Goal: Task Accomplishment & Management: Use online tool/utility

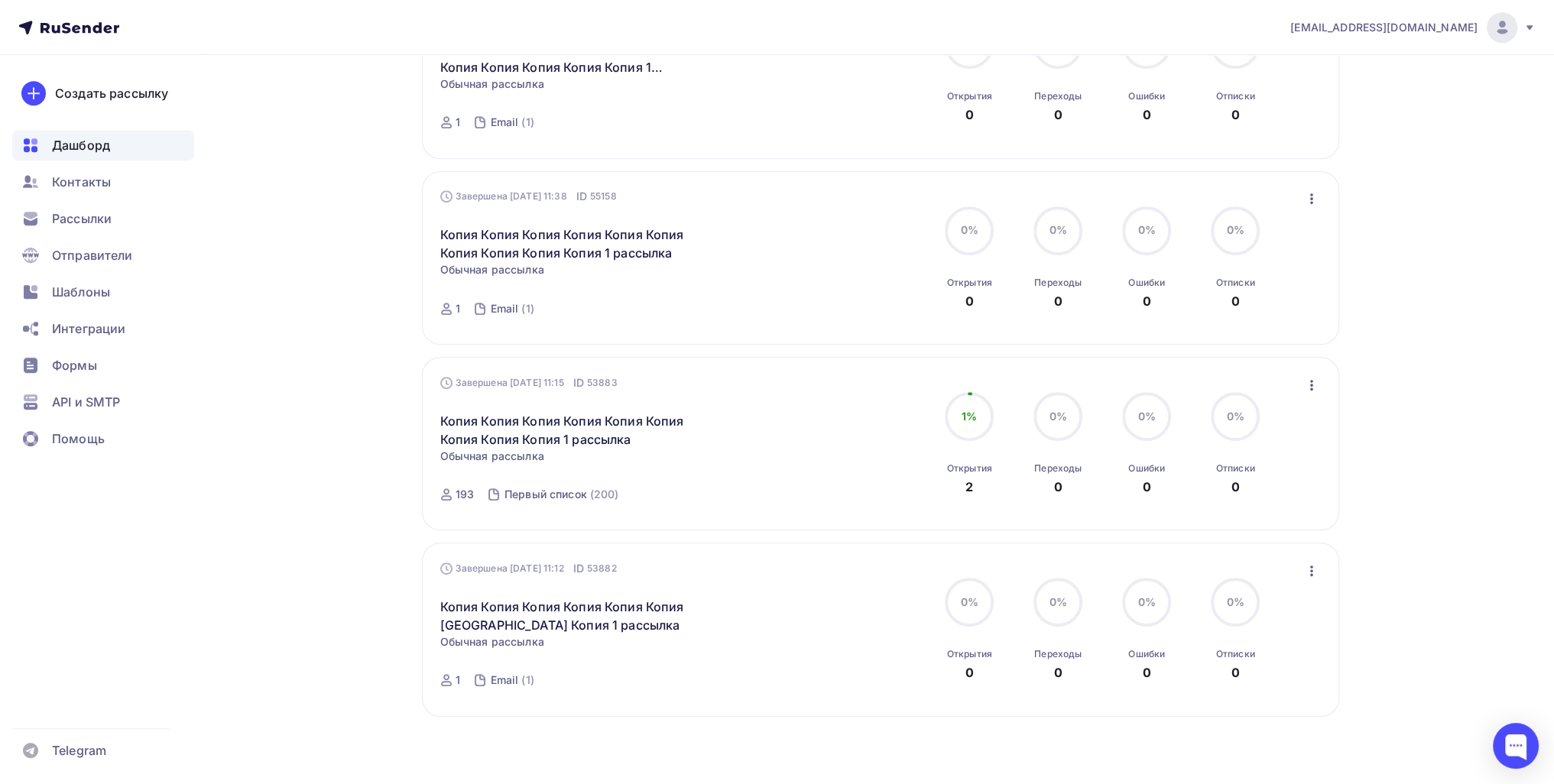
scroll to position [1187, 0]
click at [762, 563] on icon "button" at bounding box center [1311, 568] width 18 height 18
click at [762, 664] on div "Копировать в новую" at bounding box center [1241, 668] width 157 height 18
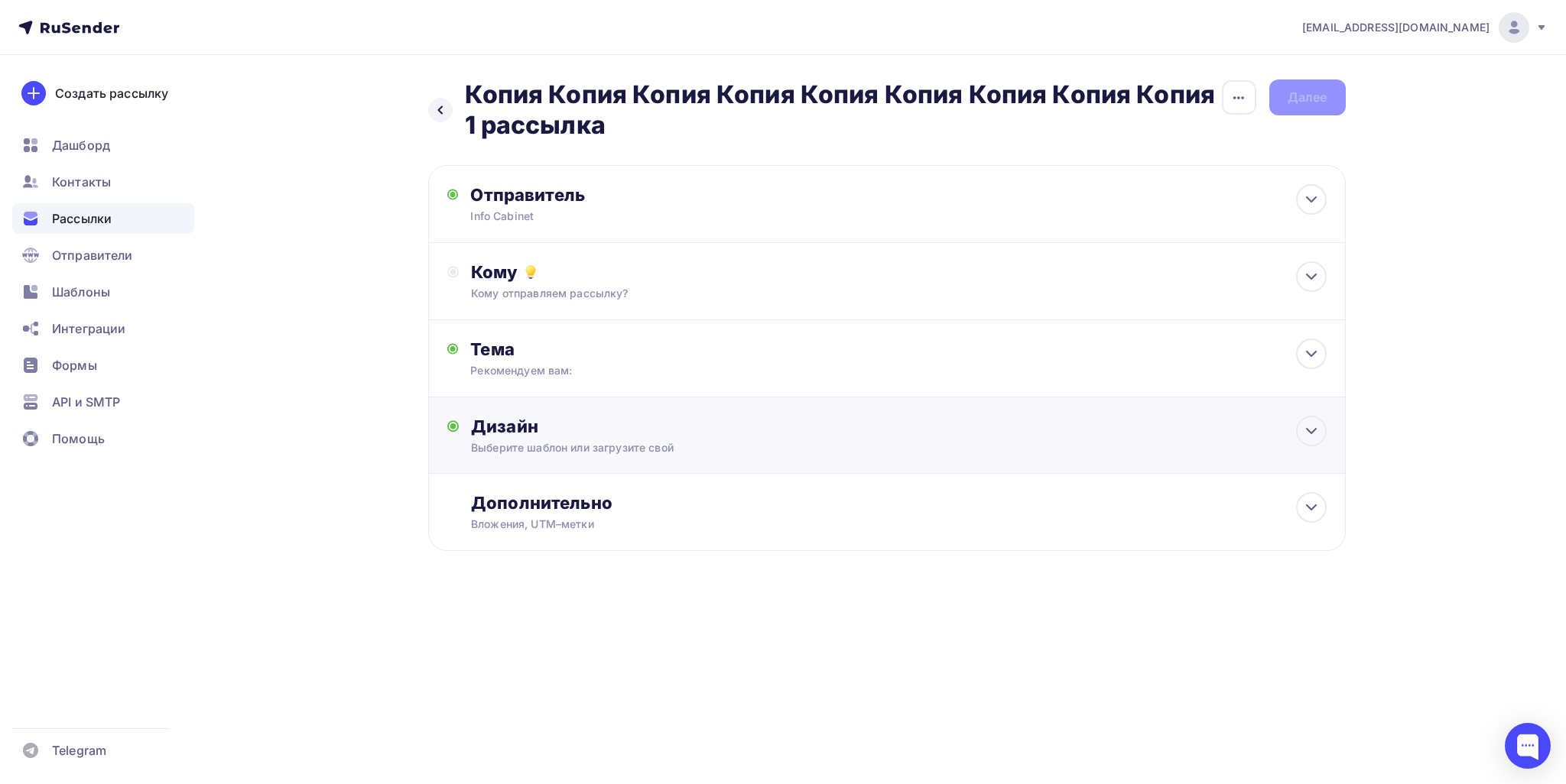
click at [639, 437] on div "Дизайн Выберите шаблон или загрузите свой Размер письма: 122 Kb Заменить шаблон…" at bounding box center [898, 436] width 855 height 40
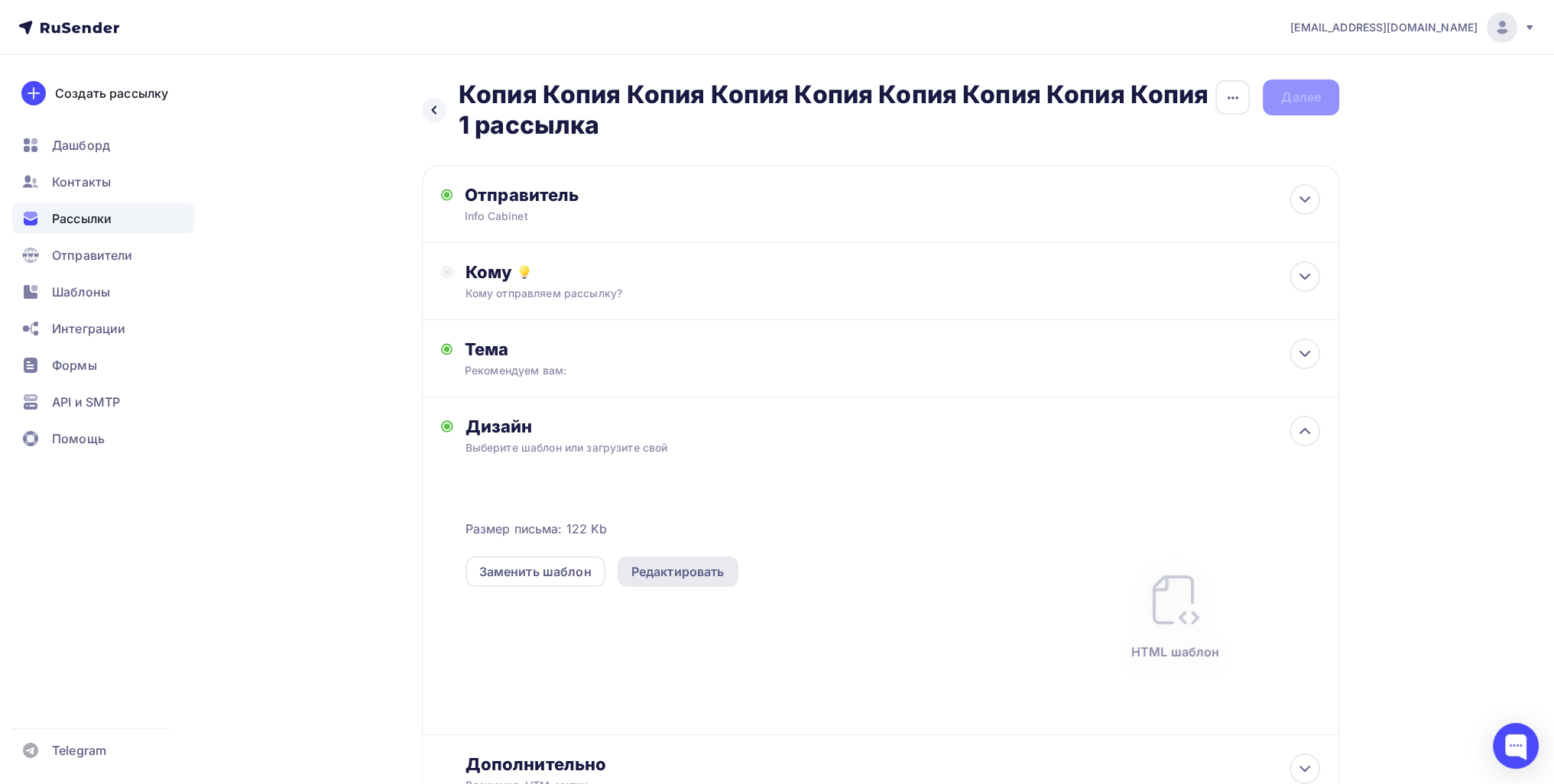
click at [687, 564] on div "Редактировать" at bounding box center [678, 572] width 94 height 18
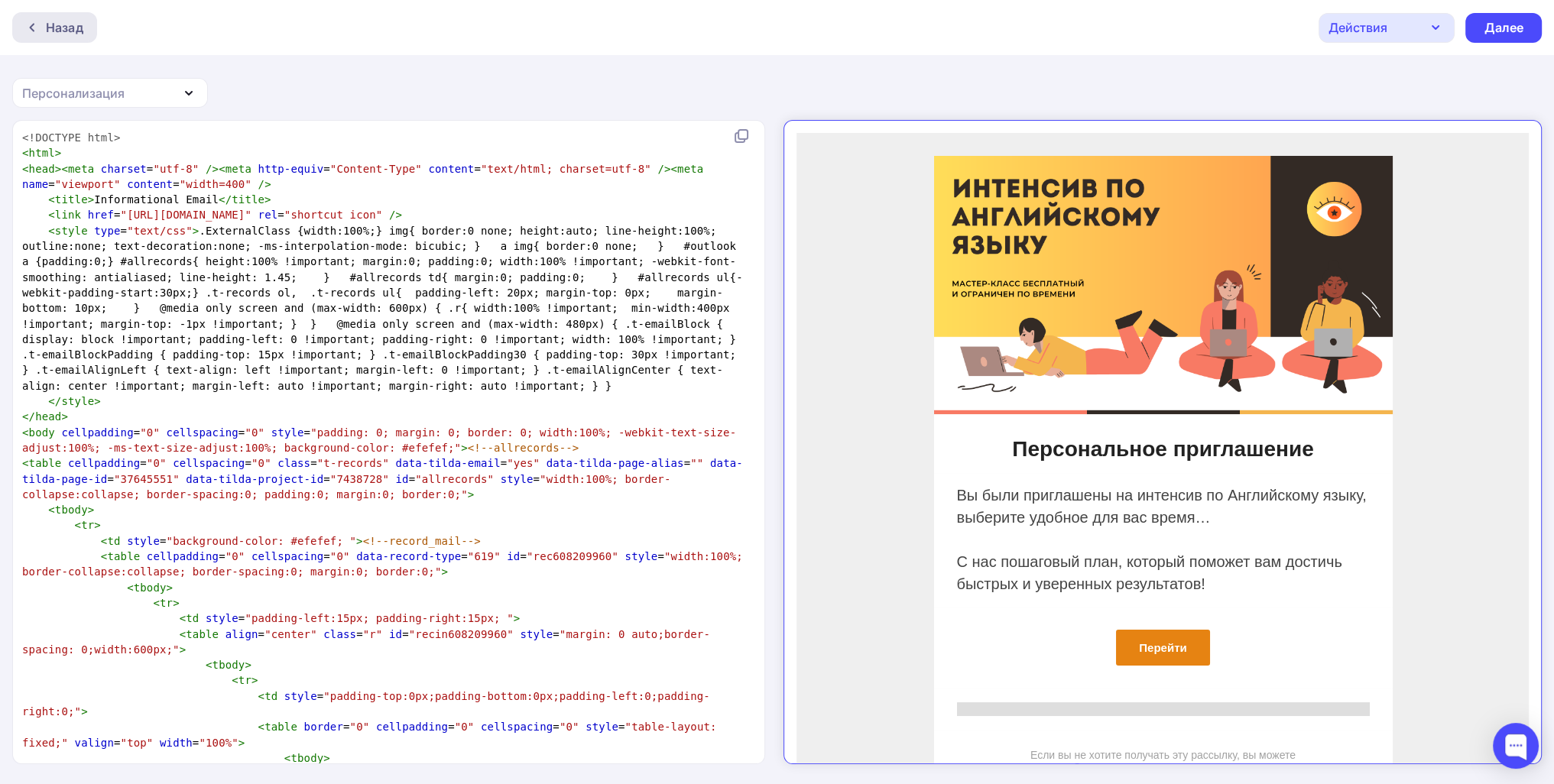
click at [50, 15] on div "Назад" at bounding box center [55, 27] width 85 height 31
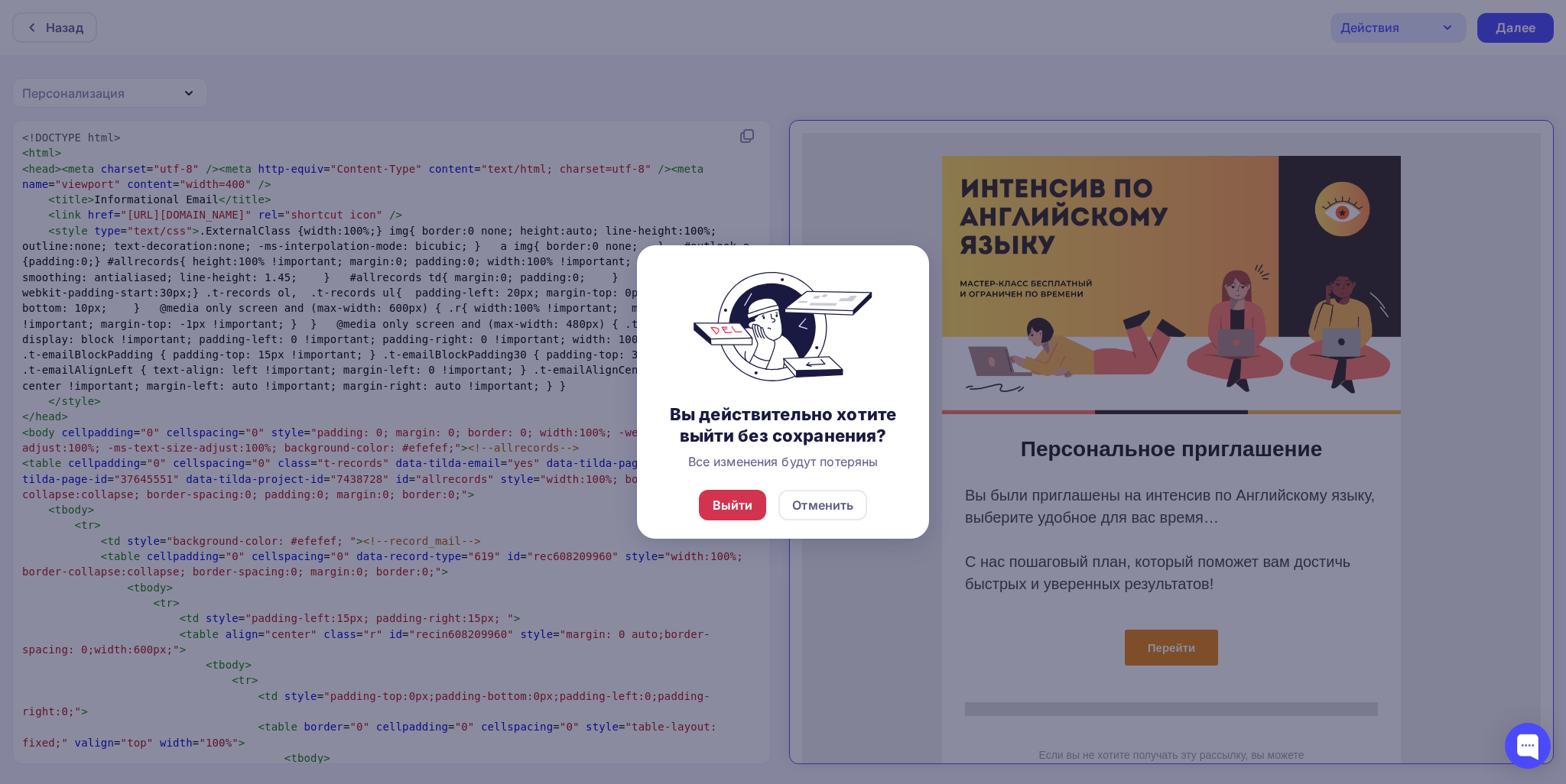
click at [731, 509] on div "Выйти" at bounding box center [732, 505] width 41 height 18
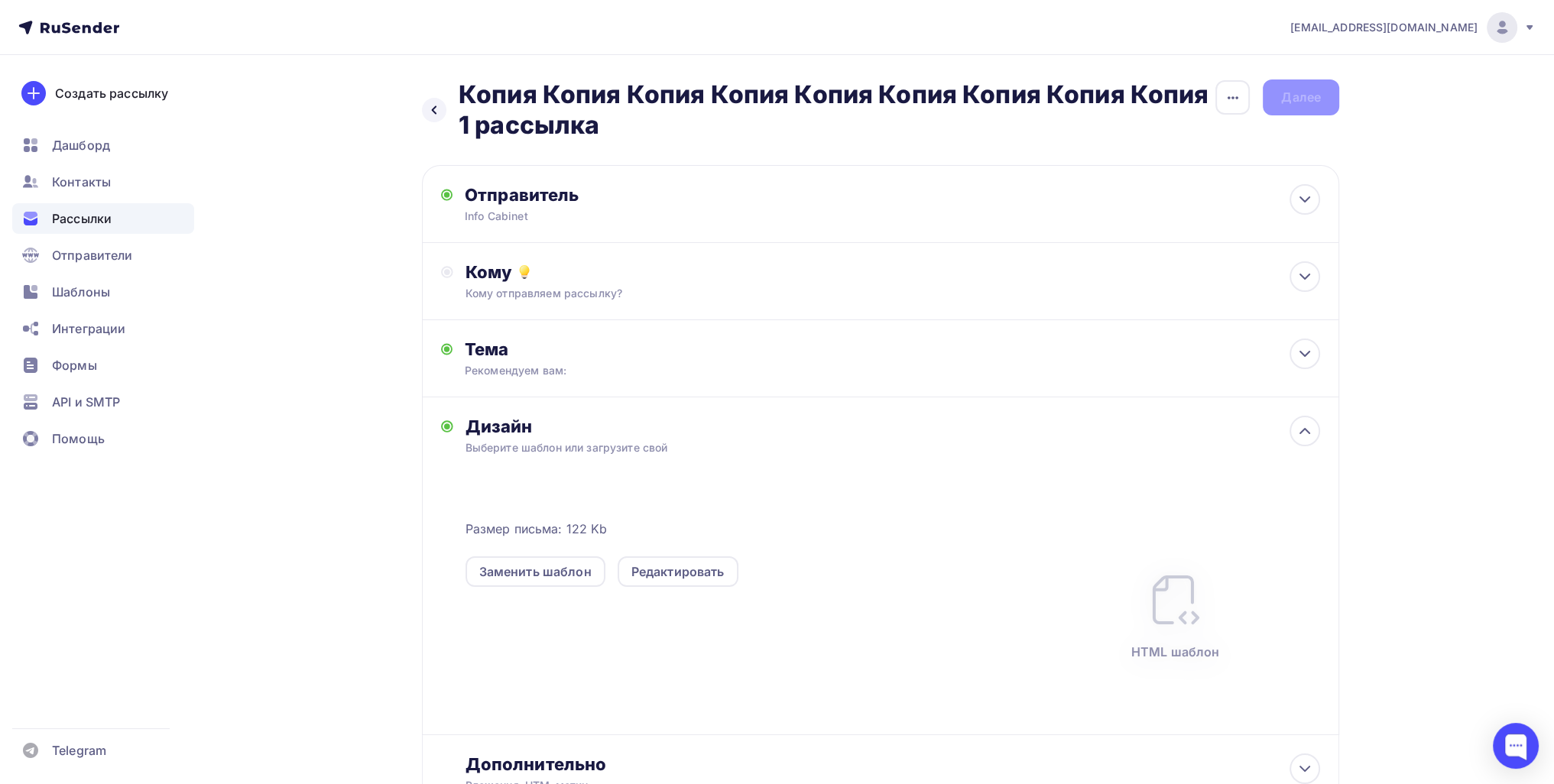
click at [450, 100] on div "Назад Копия Копия Копия Копия Копия Копия Копия Копия Копия 1 рассылка Копия Ко…" at bounding box center [818, 110] width 792 height 61
click at [440, 113] on div at bounding box center [434, 110] width 25 height 25
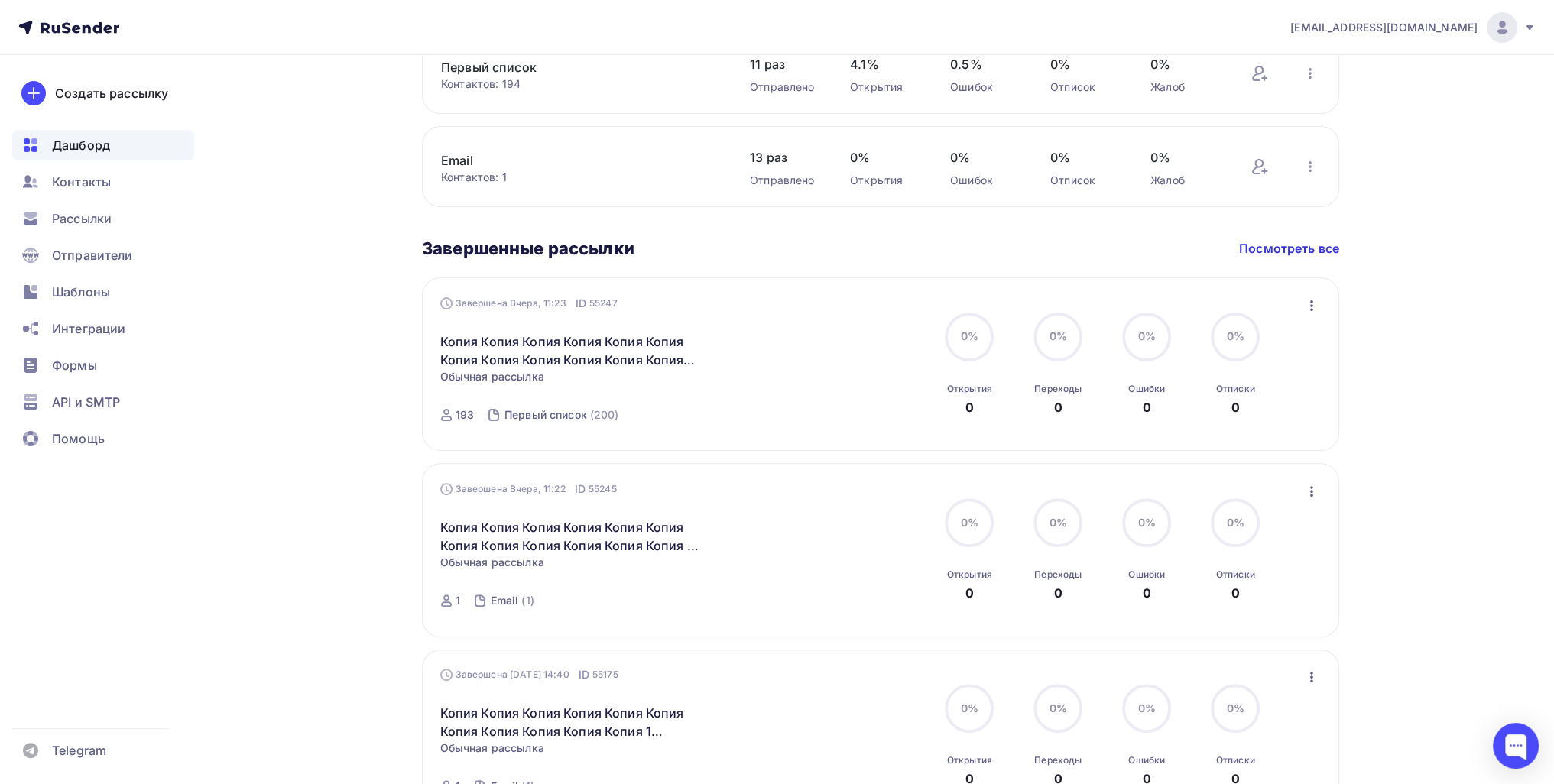
scroll to position [498, 0]
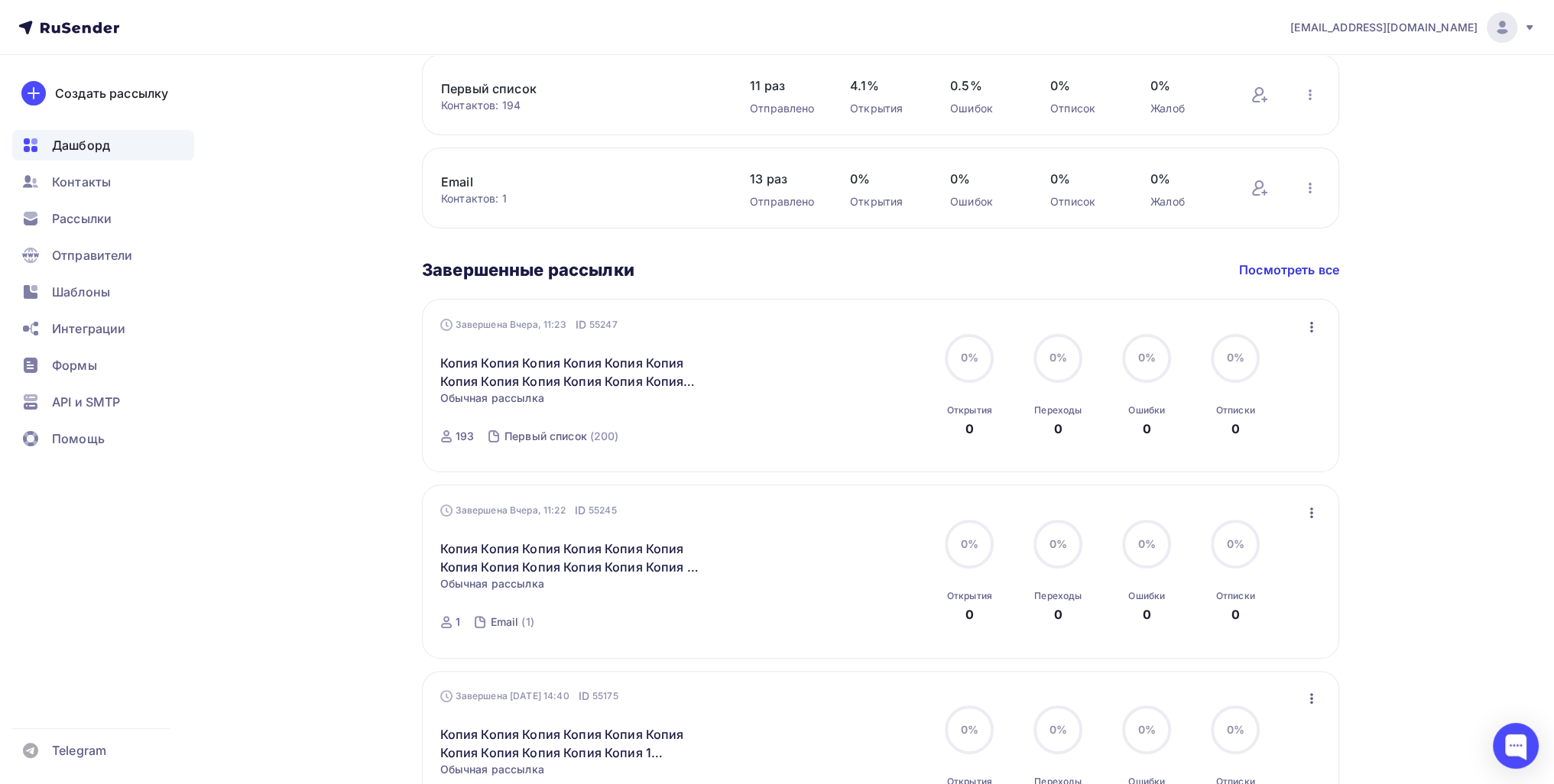
click at [762, 327] on icon "button" at bounding box center [1311, 327] width 18 height 18
click at [762, 394] on div "Обзор рассылки" at bounding box center [1241, 397] width 157 height 18
